Goal: Navigation & Orientation: Find specific page/section

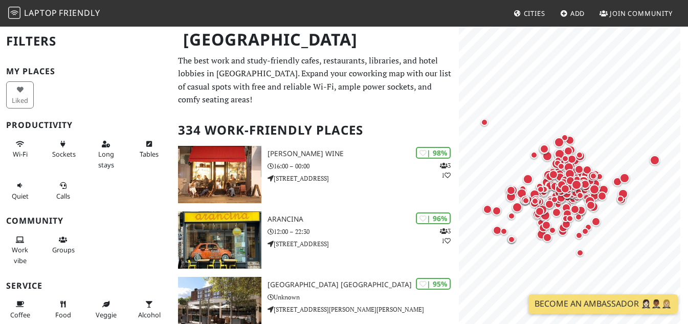
drag, startPoint x: 107, startPoint y: 49, endPoint x: 0, endPoint y: 42, distance: 107.6
click at [0, 42] on div "Filters My Places Liked Productivity Wi-Fi Sockets Long stays Tables Quiet Call…" at bounding box center [86, 162] width 172 height 324
click at [5, 44] on div "Filters My Places Liked Productivity Wi-Fi Sockets Long stays Tables Quiet Call…" at bounding box center [86, 162] width 172 height 324
drag, startPoint x: 5, startPoint y: 40, endPoint x: 78, endPoint y: 47, distance: 73.4
click at [78, 47] on div "Filters My Places Liked Productivity Wi-Fi Sockets Long stays Tables Quiet Call…" at bounding box center [86, 162] width 172 height 324
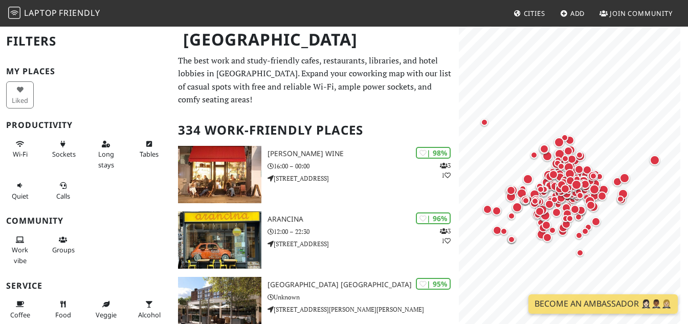
drag, startPoint x: 79, startPoint y: 48, endPoint x: 73, endPoint y: 53, distance: 8.3
click at [79, 48] on h2 "Filters" at bounding box center [86, 41] width 160 height 31
drag, startPoint x: 60, startPoint y: 64, endPoint x: 54, endPoint y: 73, distance: 10.2
click at [58, 65] on div "Filters My Places Liked Productivity Wi-Fi Sockets Long stays Tables Quiet Call…" at bounding box center [86, 162] width 172 height 324
drag, startPoint x: 52, startPoint y: 76, endPoint x: 0, endPoint y: 74, distance: 51.7
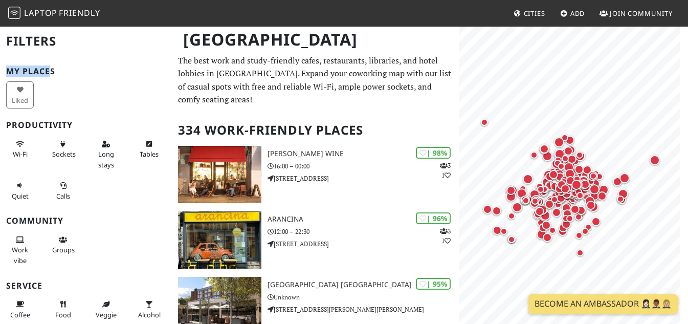
click at [0, 74] on div "Filters My Places Liked Productivity Wi-Fi Sockets Long stays Tables Quiet Call…" at bounding box center [86, 162] width 172 height 324
click at [6, 70] on div "Filters My Places Liked Productivity Wi-Fi Sockets Long stays Tables Quiet Call…" at bounding box center [86, 162] width 172 height 324
drag, startPoint x: 6, startPoint y: 71, endPoint x: 52, endPoint y: 71, distance: 46.5
click at [52, 71] on div "Filters My Places Liked Productivity Wi-Fi Sockets Long stays Tables Quiet Call…" at bounding box center [86, 162] width 172 height 324
click at [55, 70] on h3 "My Places" at bounding box center [86, 71] width 160 height 10
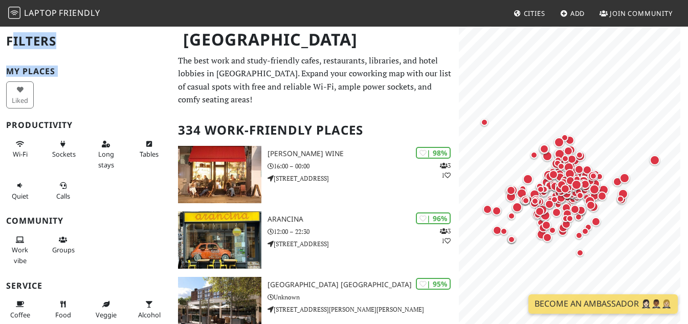
drag, startPoint x: 55, startPoint y: 70, endPoint x: 9, endPoint y: 35, distance: 58.4
click at [9, 35] on div "Filters My Places Liked Productivity Wi-Fi Sockets Long stays Tables Quiet Call…" at bounding box center [86, 162] width 172 height 324
click at [7, 38] on h2 "Filters" at bounding box center [86, 41] width 160 height 31
drag, startPoint x: 7, startPoint y: 38, endPoint x: 80, endPoint y: 58, distance: 75.4
click at [91, 60] on div "Filters My Places Liked Productivity Wi-Fi Sockets Long stays Tables Quiet Call…" at bounding box center [86, 162] width 172 height 324
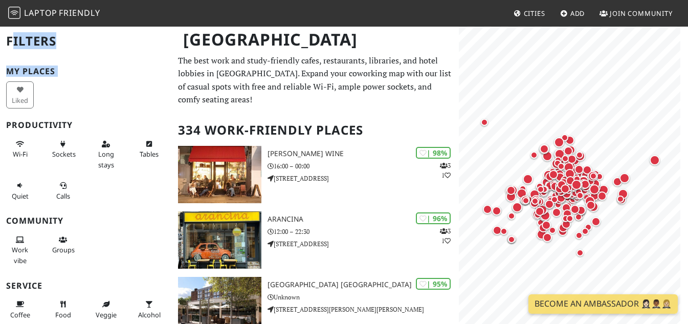
click at [74, 55] on h2 "Filters" at bounding box center [86, 41] width 160 height 31
drag, startPoint x: 0, startPoint y: 41, endPoint x: 79, endPoint y: 38, distance: 79.3
click at [79, 38] on div "Filters My Places Liked Productivity Wi-Fi Sockets Long stays Tables Quiet Call…" at bounding box center [86, 162] width 172 height 324
click at [79, 38] on h2 "Filters" at bounding box center [86, 41] width 160 height 31
